Goal: Information Seeking & Learning: Obtain resource

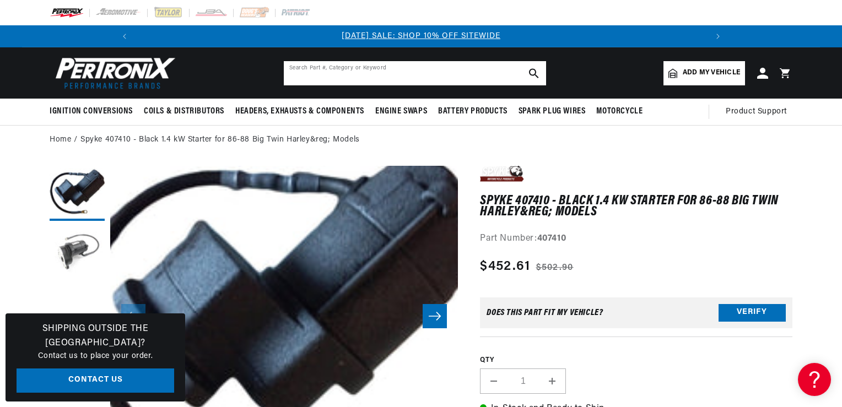
click at [315, 78] on input "text" at bounding box center [415, 73] width 262 height 24
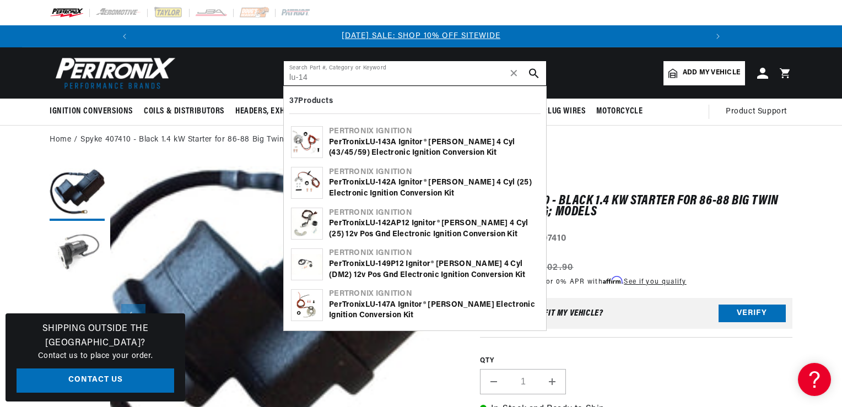
type input "lu-14"
click at [356, 145] on div "PerTronix LU - 14 3A Ignitor® Lucas 4 cyl (43/45/59) Electronic Ignition Conver…" at bounding box center [434, 147] width 210 height 21
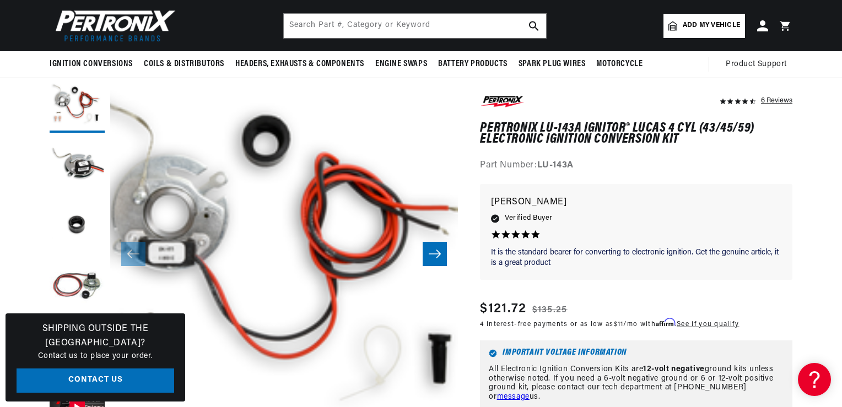
scroll to position [0, 1178]
drag, startPoint x: 538, startPoint y: 164, endPoint x: 585, endPoint y: 160, distance: 47.0
click at [585, 160] on div "Part Number: LU-143A" at bounding box center [636, 166] width 312 height 14
drag, startPoint x: 585, startPoint y: 160, endPoint x: 568, endPoint y: 163, distance: 17.3
copy strong "LU-143A"
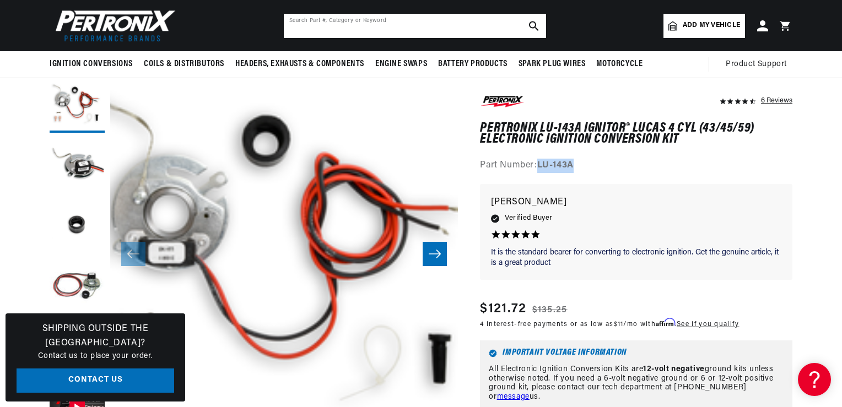
click at [305, 22] on input "text" at bounding box center [415, 26] width 262 height 24
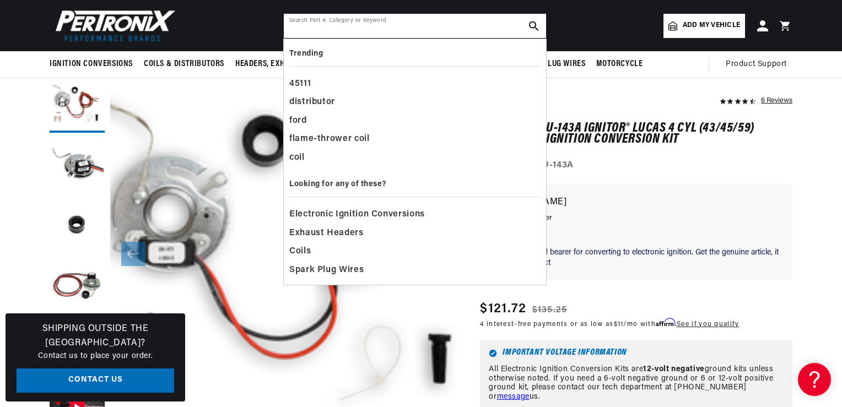
scroll to position [0, 0]
paste input "LU-143A"
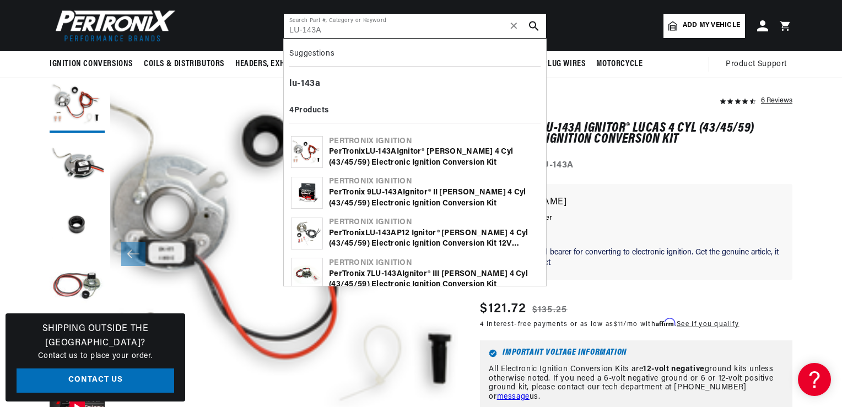
type input "LU-143A"
click at [376, 155] on b "LU" at bounding box center [370, 152] width 10 height 8
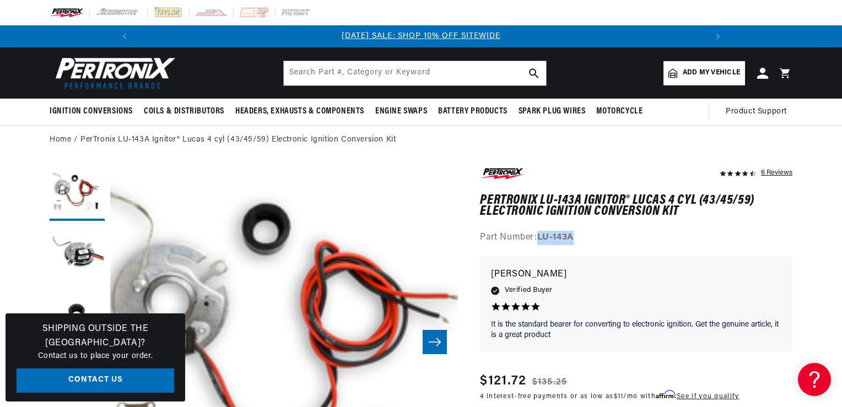
drag, startPoint x: 540, startPoint y: 236, endPoint x: 584, endPoint y: 231, distance: 43.8
click at [584, 231] on div "Part Number: LU-143A" at bounding box center [636, 238] width 312 height 14
drag, startPoint x: 584, startPoint y: 231, endPoint x: 549, endPoint y: 240, distance: 35.7
copy strong "LU-143A"
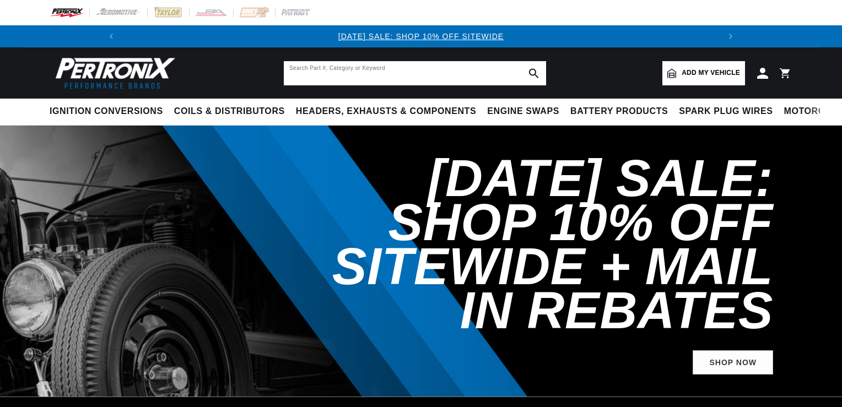
click at [333, 73] on input "text" at bounding box center [415, 73] width 262 height 24
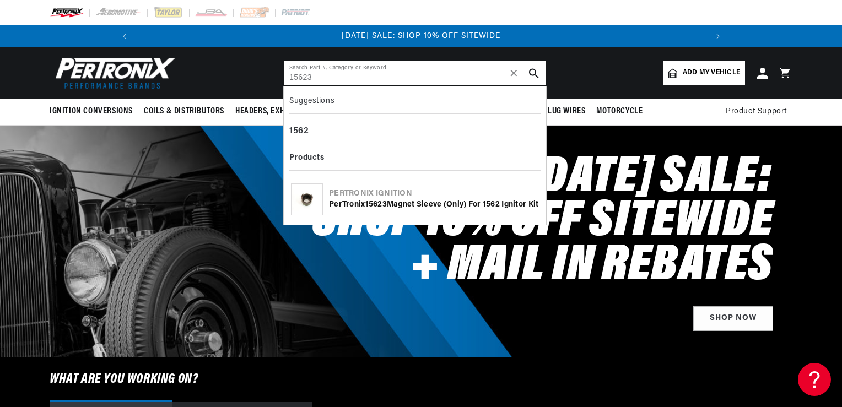
type input "15623"
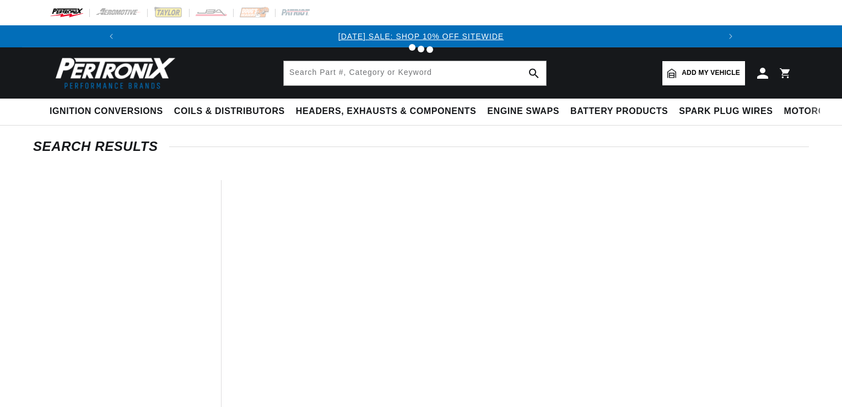
type input "15623"
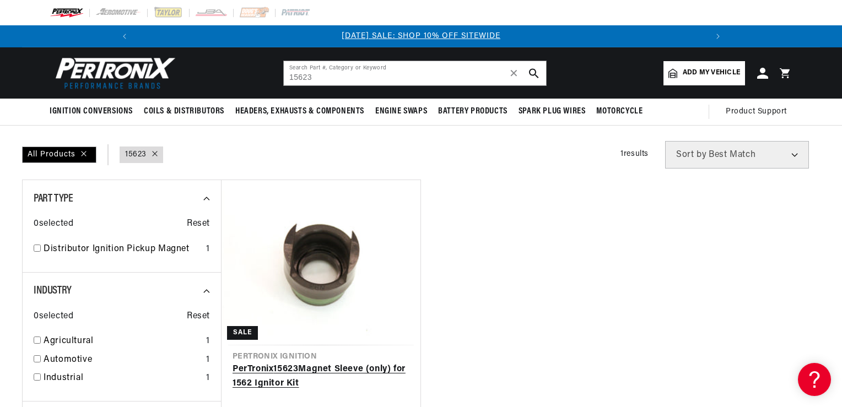
click at [322, 363] on link "PerTronix 15623 Magnet Sleeve (only) for 1562 Ignitor Kit" at bounding box center [321, 377] width 177 height 28
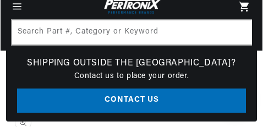
scroll to position [55, 0]
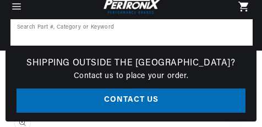
click at [145, 39] on input at bounding box center [132, 32] width 240 height 24
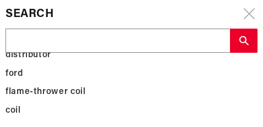
scroll to position [28, 0]
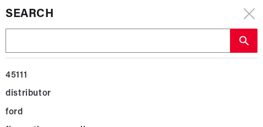
click at [17, 43] on input "text" at bounding box center [118, 41] width 224 height 24
type input "1"
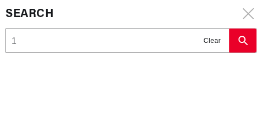
scroll to position [0, 0]
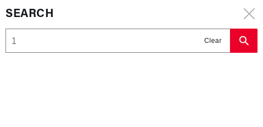
type input "15"
type input "156"
type input "1562"
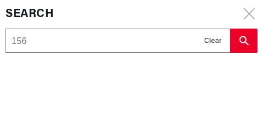
type input "1562"
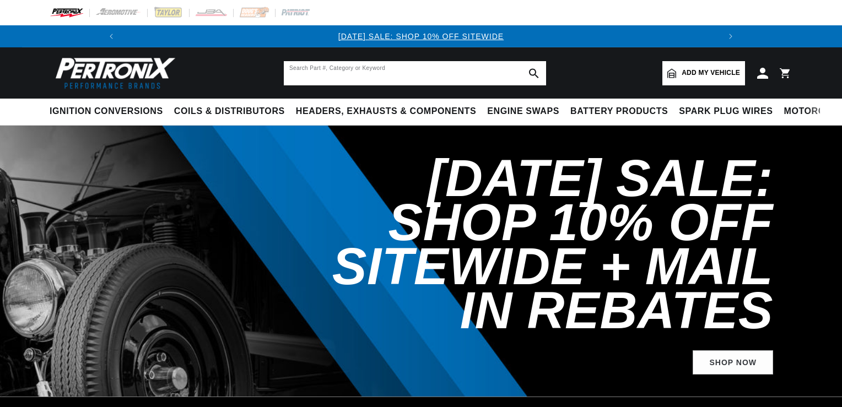
click at [309, 81] on input "text" at bounding box center [415, 73] width 262 height 24
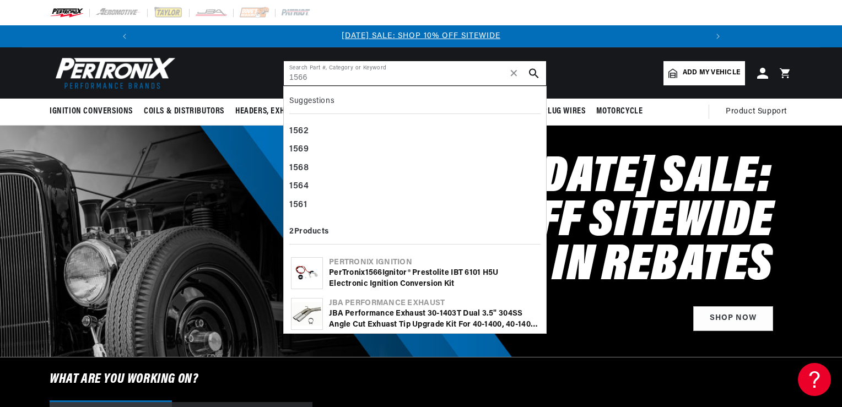
type input "1566"
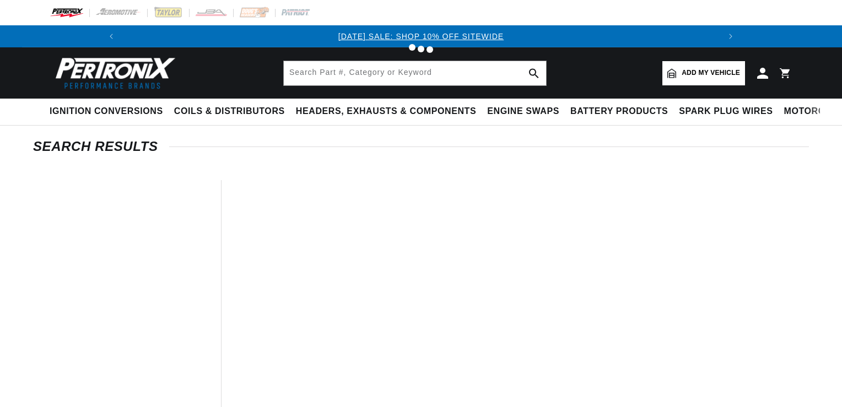
type input "1566"
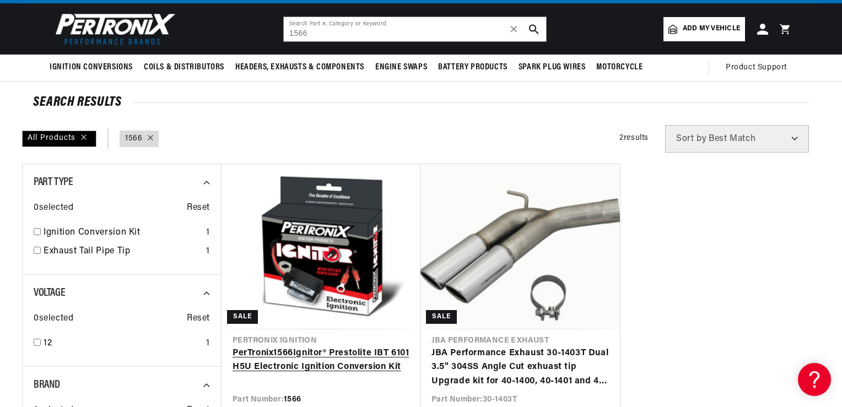
scroll to position [176, 0]
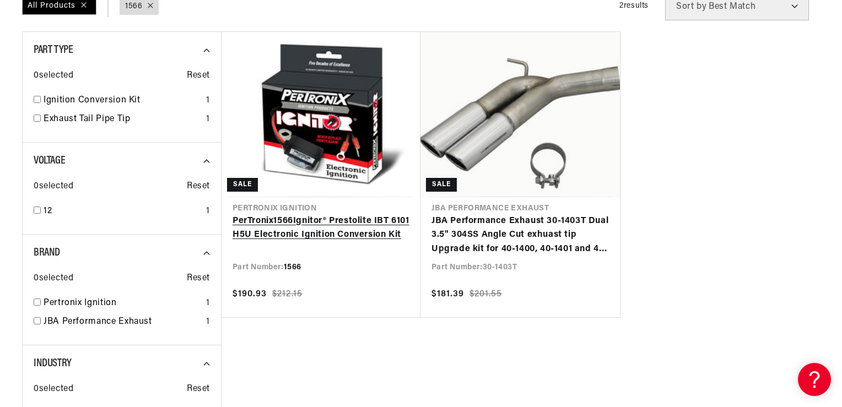
click at [284, 214] on link "PerTronix 1566 Ignitor® Prestolite IBT 6101 H5U Electronic Ignition Conversion …" at bounding box center [321, 228] width 177 height 28
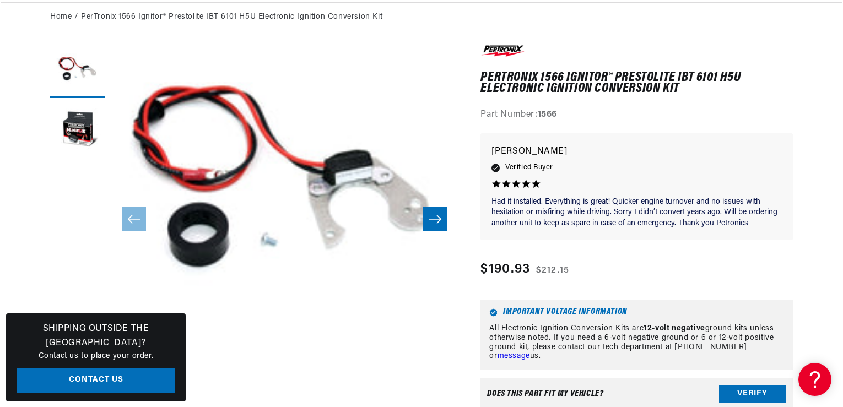
scroll to position [132, 0]
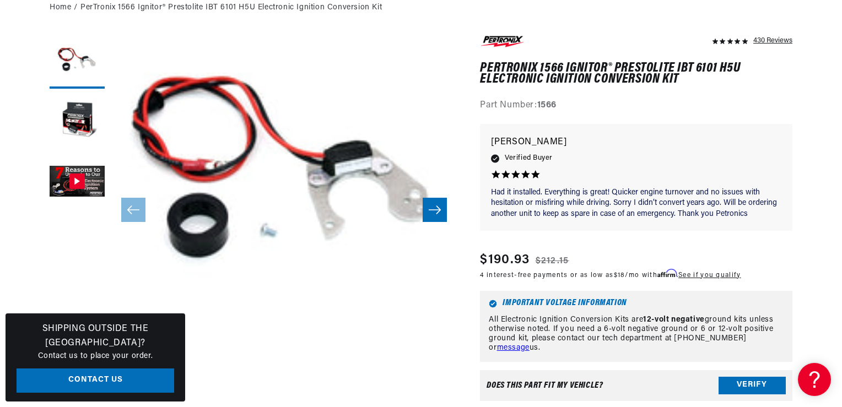
click at [75, 381] on button "Open media 1 in modal" at bounding box center [75, 381] width 0 height 0
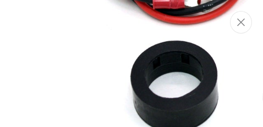
scroll to position [0, 219]
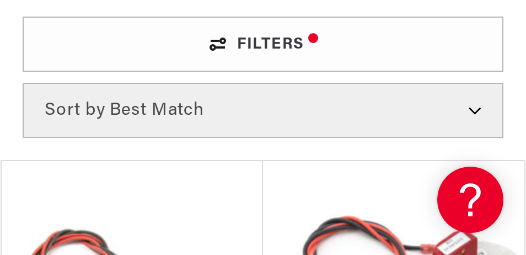
scroll to position [165, 0]
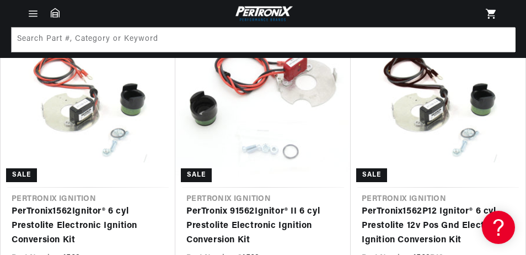
click at [131, 127] on link "PerTronix 1562 Ignitor® 6 cyl Prestolite Electronic Ignition Conversion Kit" at bounding box center [88, 225] width 153 height 42
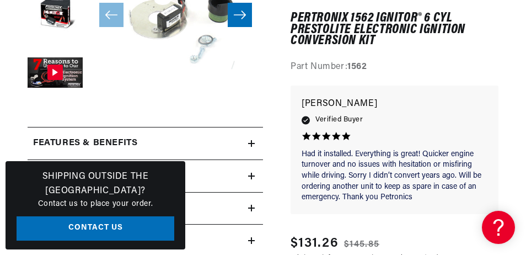
scroll to position [331, 0]
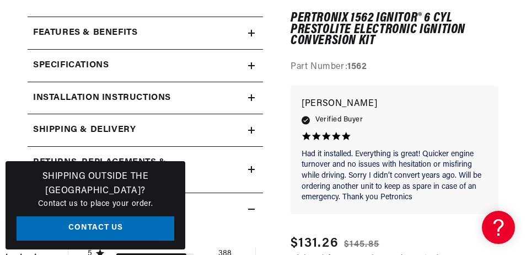
click at [253, 95] on icon at bounding box center [251, 97] width 7 height 7
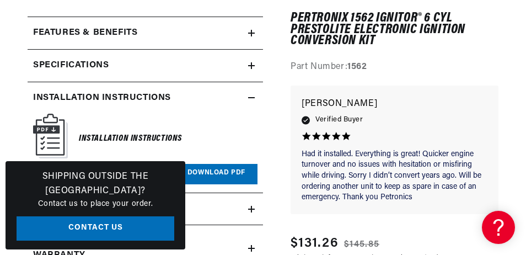
scroll to position [0, 0]
click at [223, 172] on link "Download PDF" at bounding box center [216, 174] width 82 height 20
